Goal: Task Accomplishment & Management: Use online tool/utility

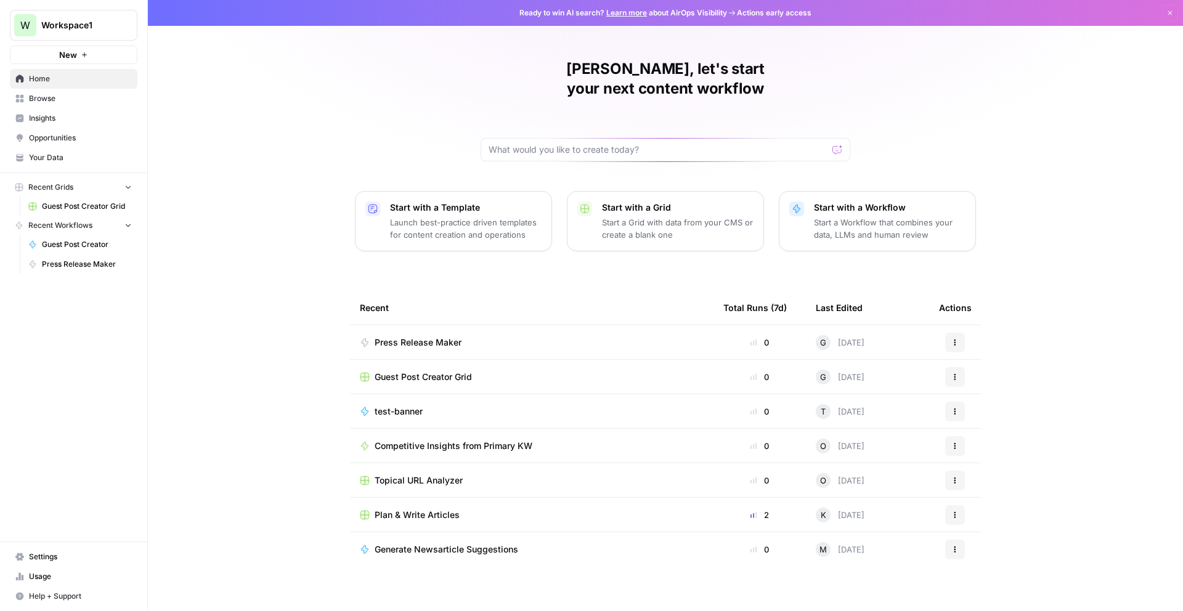
click at [62, 224] on span "Recent Workflows" at bounding box center [60, 225] width 64 height 11
click at [22, 225] on icon "button" at bounding box center [19, 225] width 6 height 7
click at [847, 201] on div "Start with a Workflow Start a Workflow that combines your data, LLMs and human …" at bounding box center [890, 220] width 152 height 39
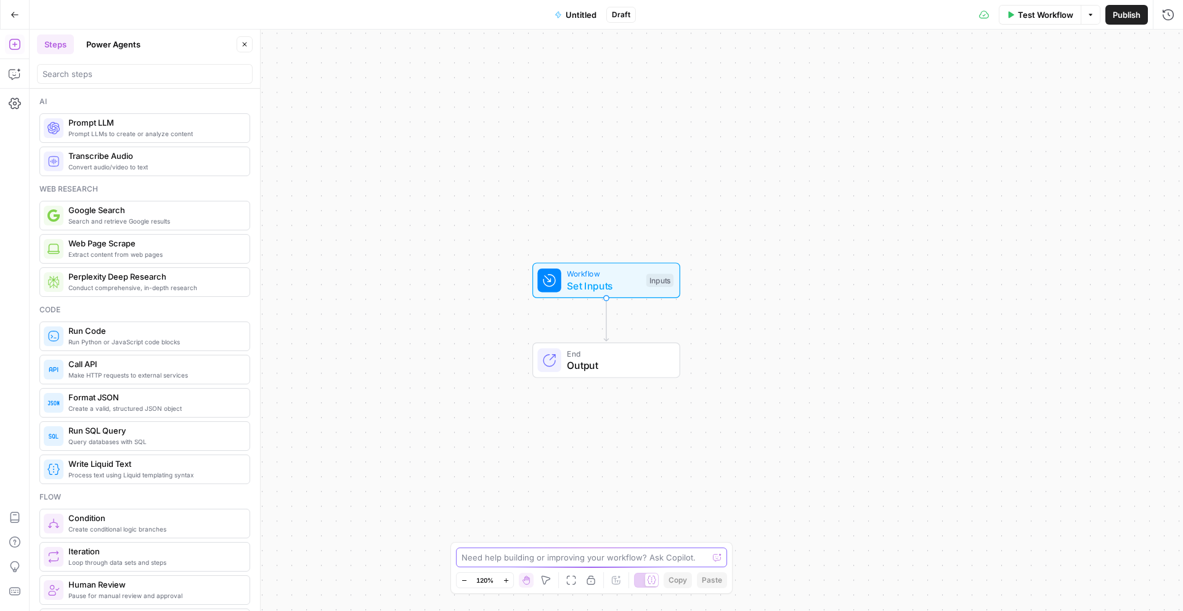
click at [539, 562] on textarea at bounding box center [584, 557] width 246 height 12
paste textarea "Inputs Topic / URL of the PR Example: [URL][DOMAIN_NAME] Angle we want to have …"
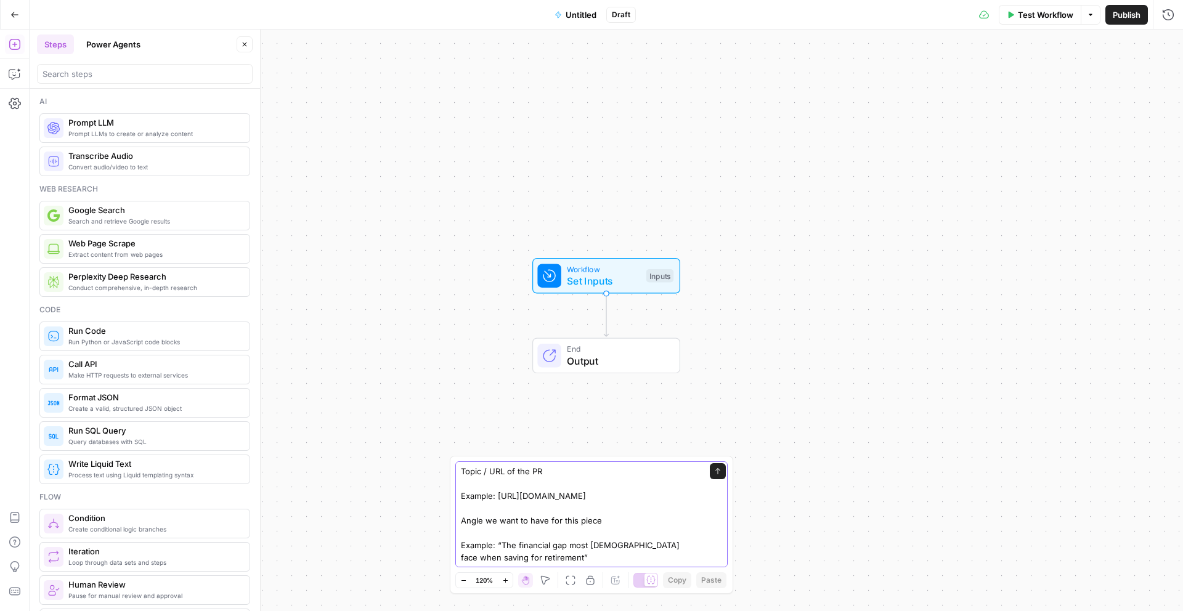
click at [526, 556] on textarea "I want to create a workflow that helps me create an outreach email that I will …" at bounding box center [579, 483] width 237 height 160
paste textarea "9. Loremi & Dolorsi Ametcons Adipisci Elitse: Doe t incididu utlab et dolorem a…"
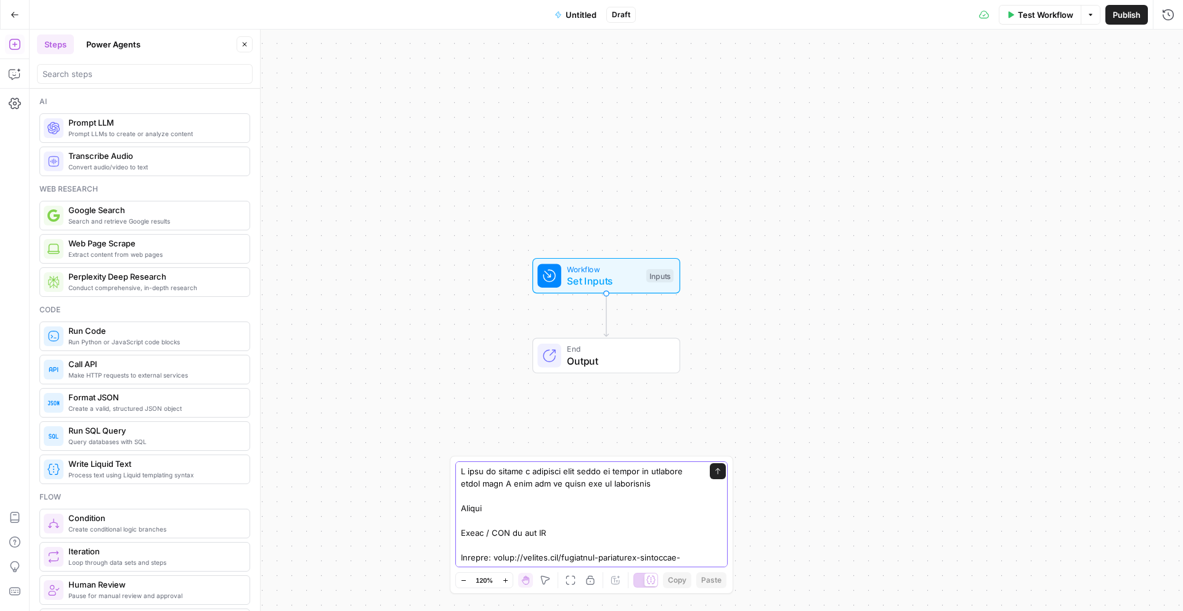
type textarea "L ipsu do sitame c adipisci elit seddo ei tempor in utlabore etdol magn A enim …"
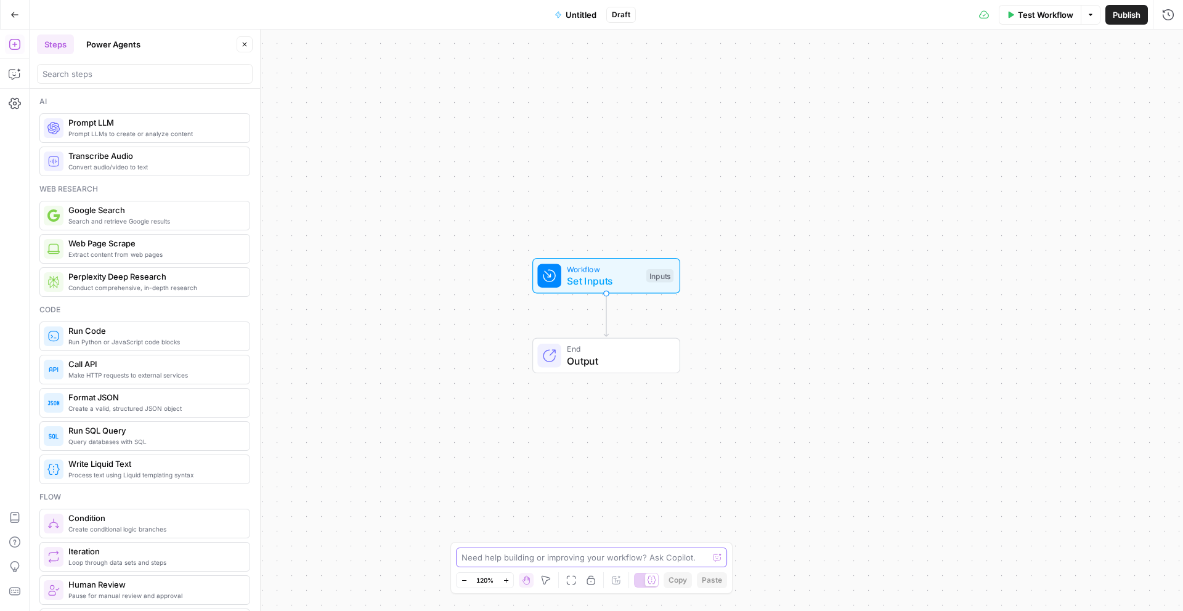
paste textarea "Loremi DO Sitam / CON (adipis) Elits / Doei (tempor) Incididu Utlab Etdo 6 — Ma…"
type textarea "Loremi DO Sitam / CON (adipis) Elits / Doei (tempor) Incididu Utlab Etdo 6 — Ma…"
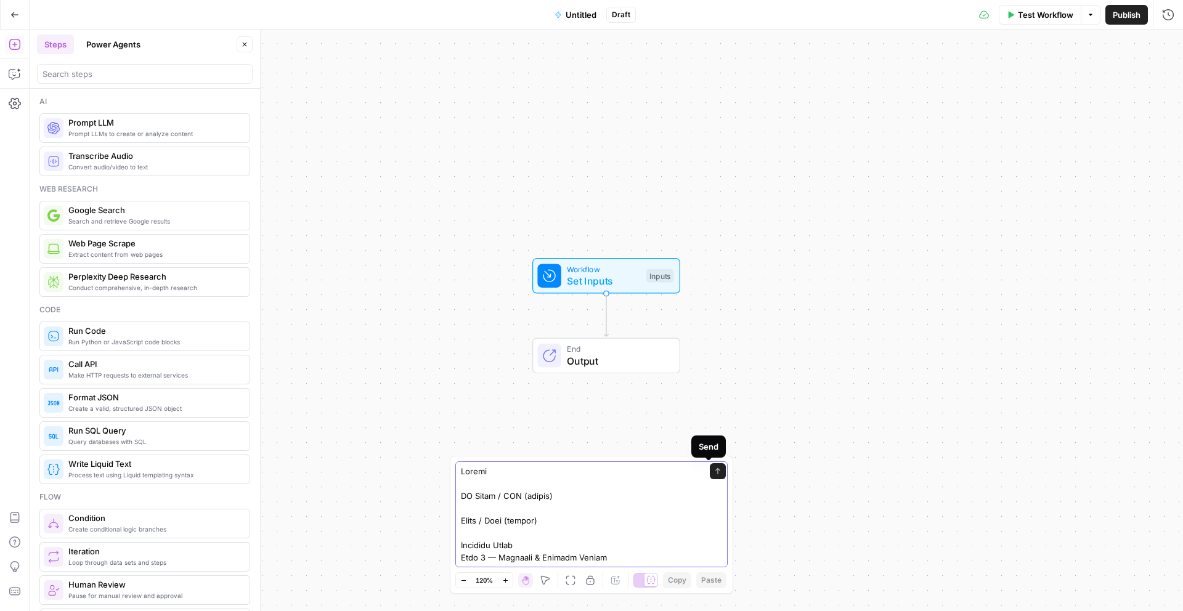
click at [714, 468] on icon "submit" at bounding box center [717, 471] width 7 height 7
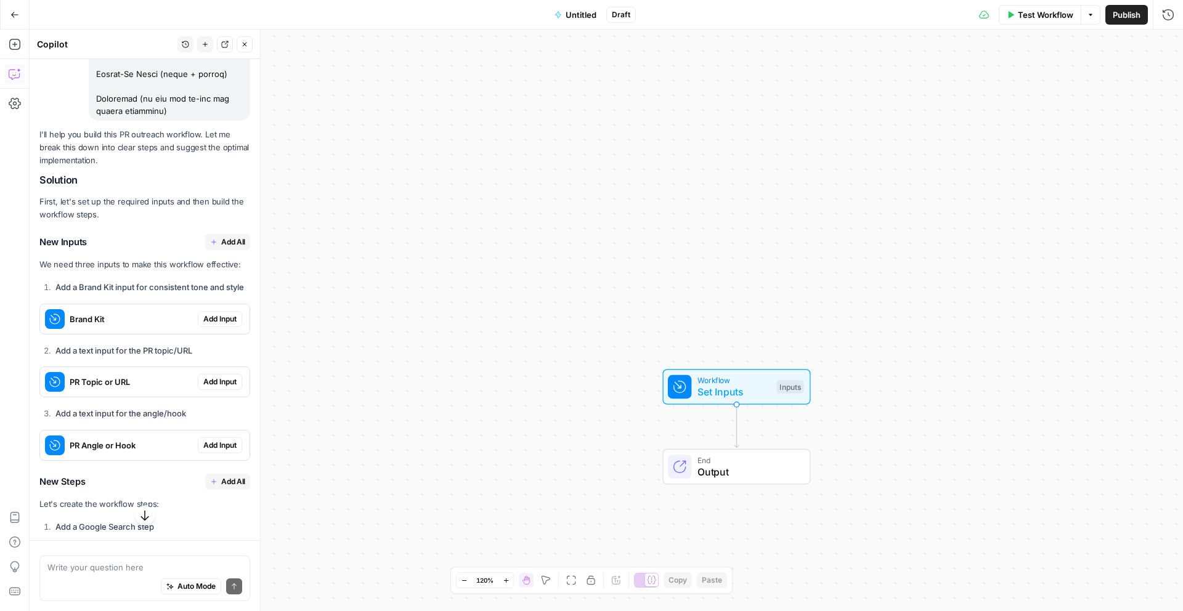
scroll to position [1337, 0]
click at [224, 249] on span "Add All" at bounding box center [233, 243] width 24 height 11
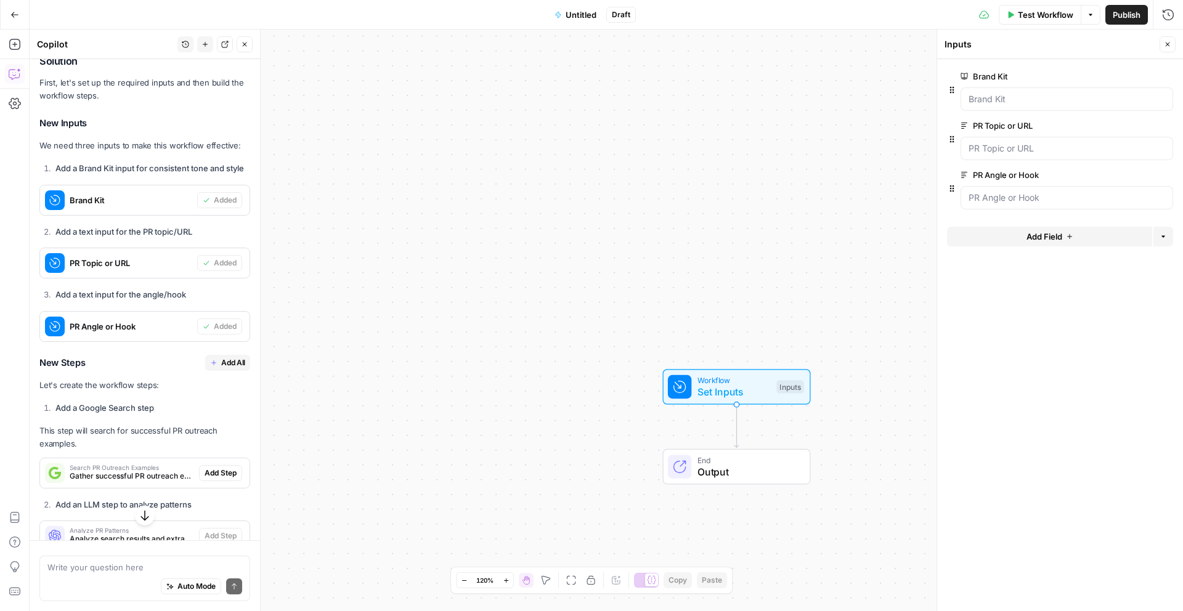
scroll to position [1489, 0]
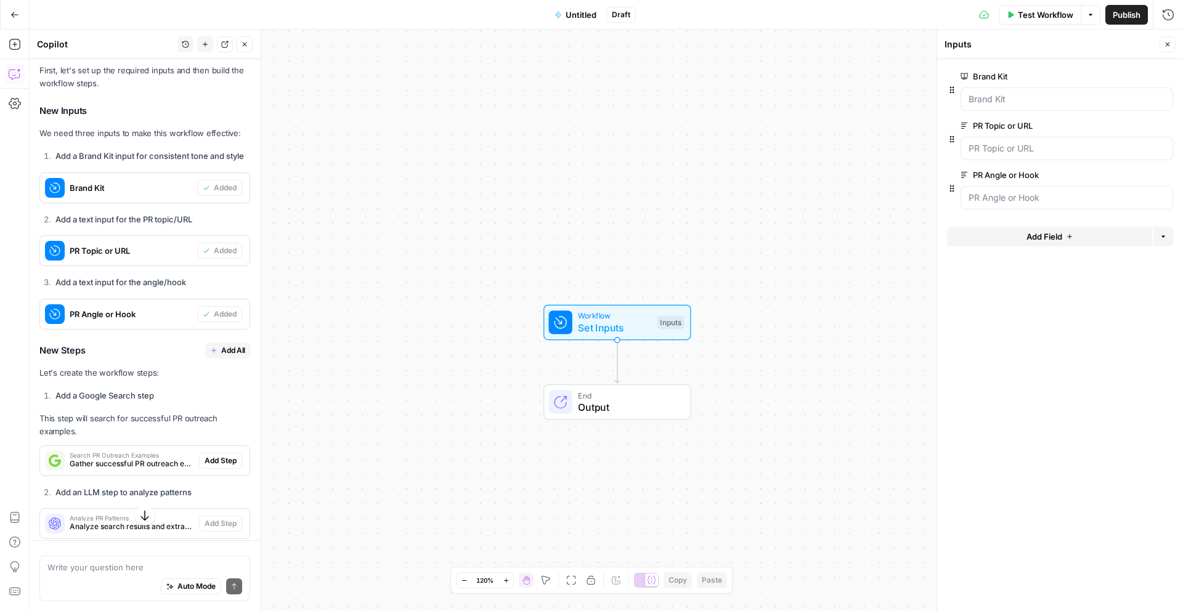
click at [224, 356] on span "Add All" at bounding box center [233, 350] width 24 height 11
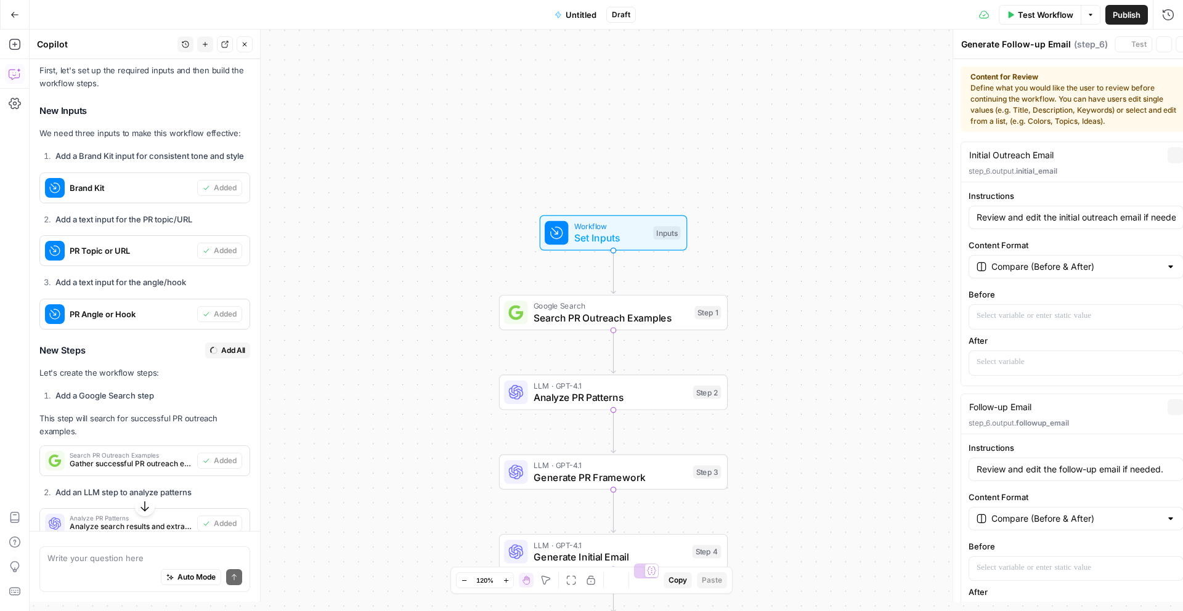
type input "Review and edit the follow-up email if needed."
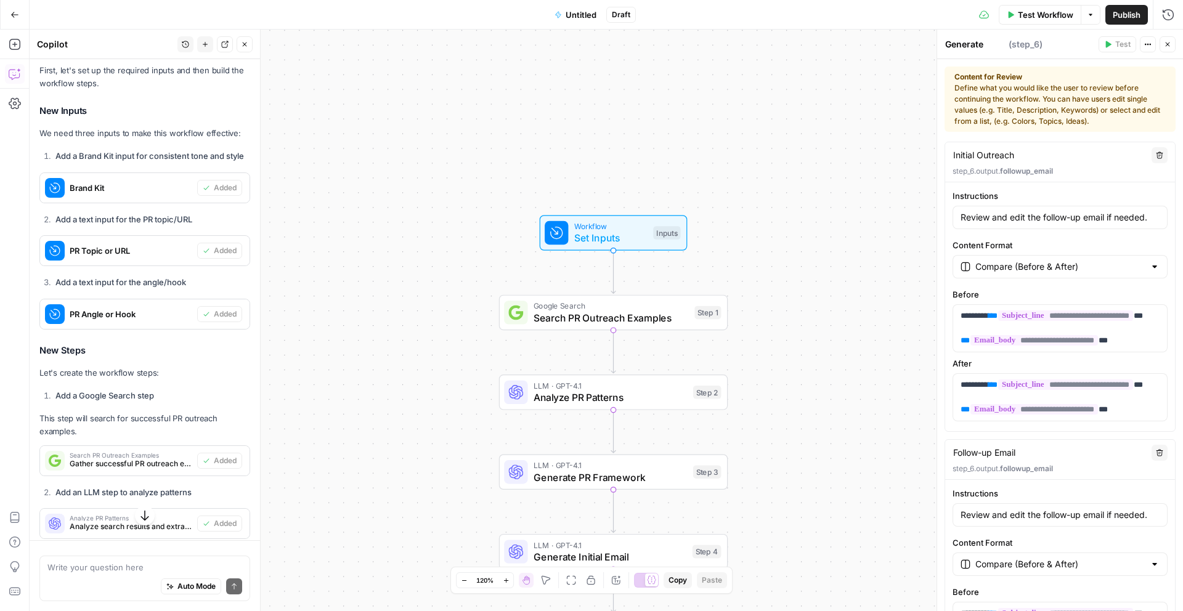
type textarea "Review Emails"
type textarea "Follow-up Email"
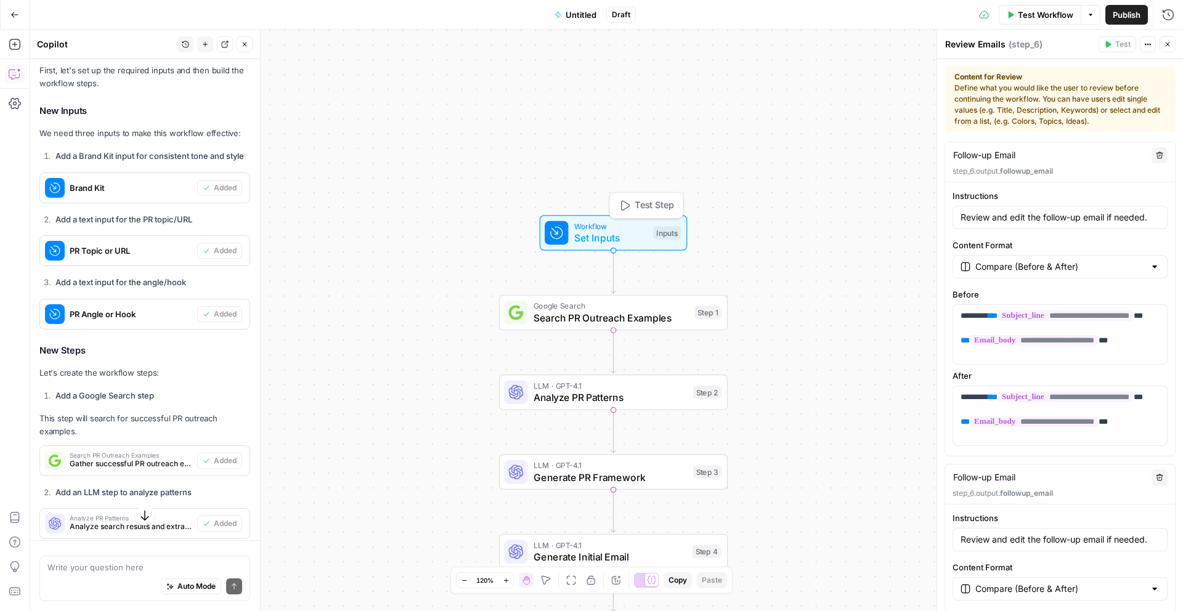
click at [605, 221] on span "Workflow" at bounding box center [610, 227] width 73 height 12
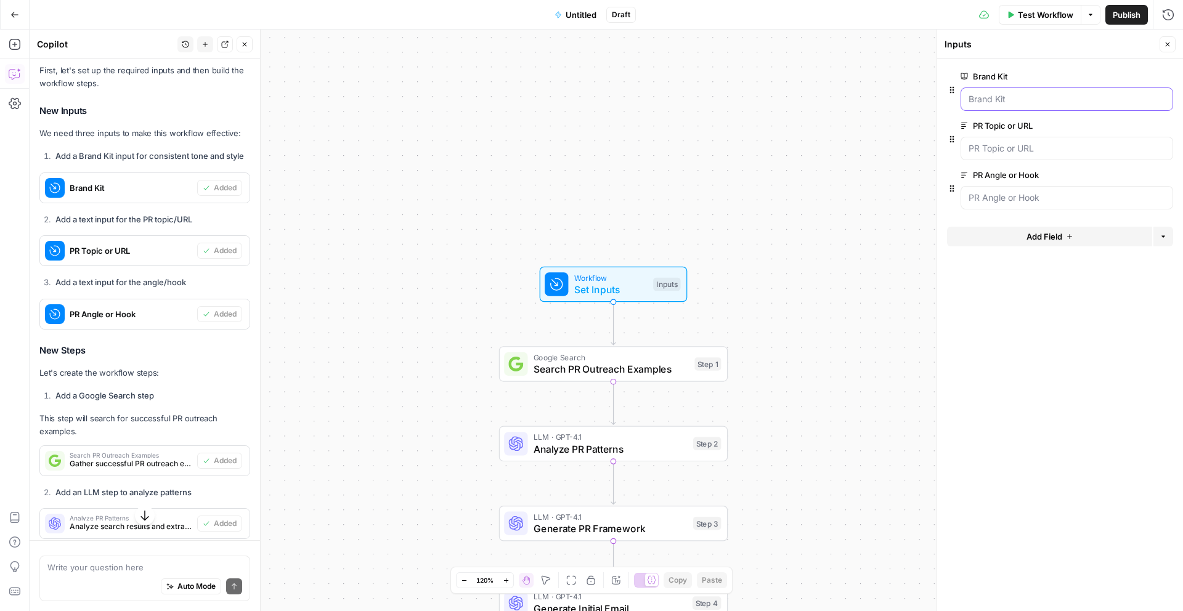
click at [1031, 105] on Kit "Brand Kit" at bounding box center [1066, 99] width 197 height 12
